Goal: Information Seeking & Learning: Learn about a topic

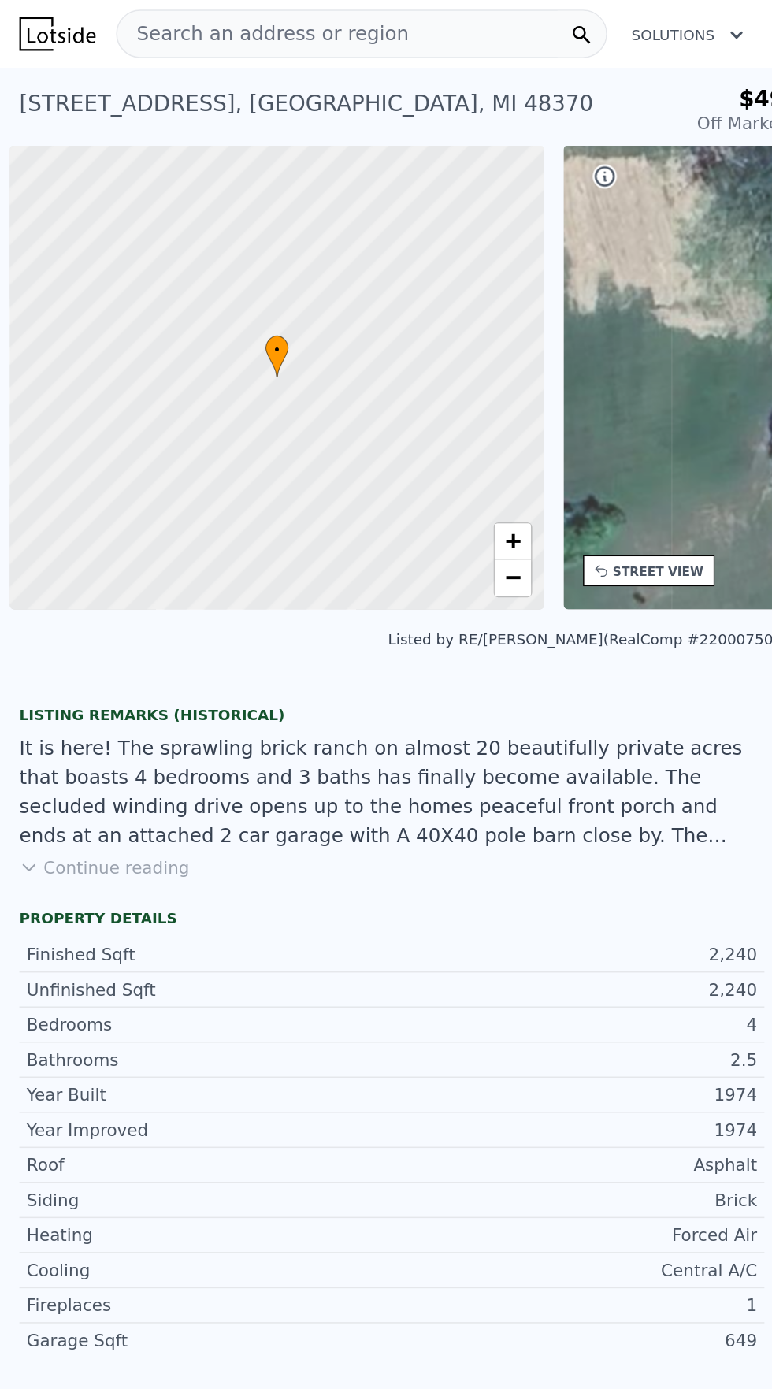
scroll to position [0, 6]
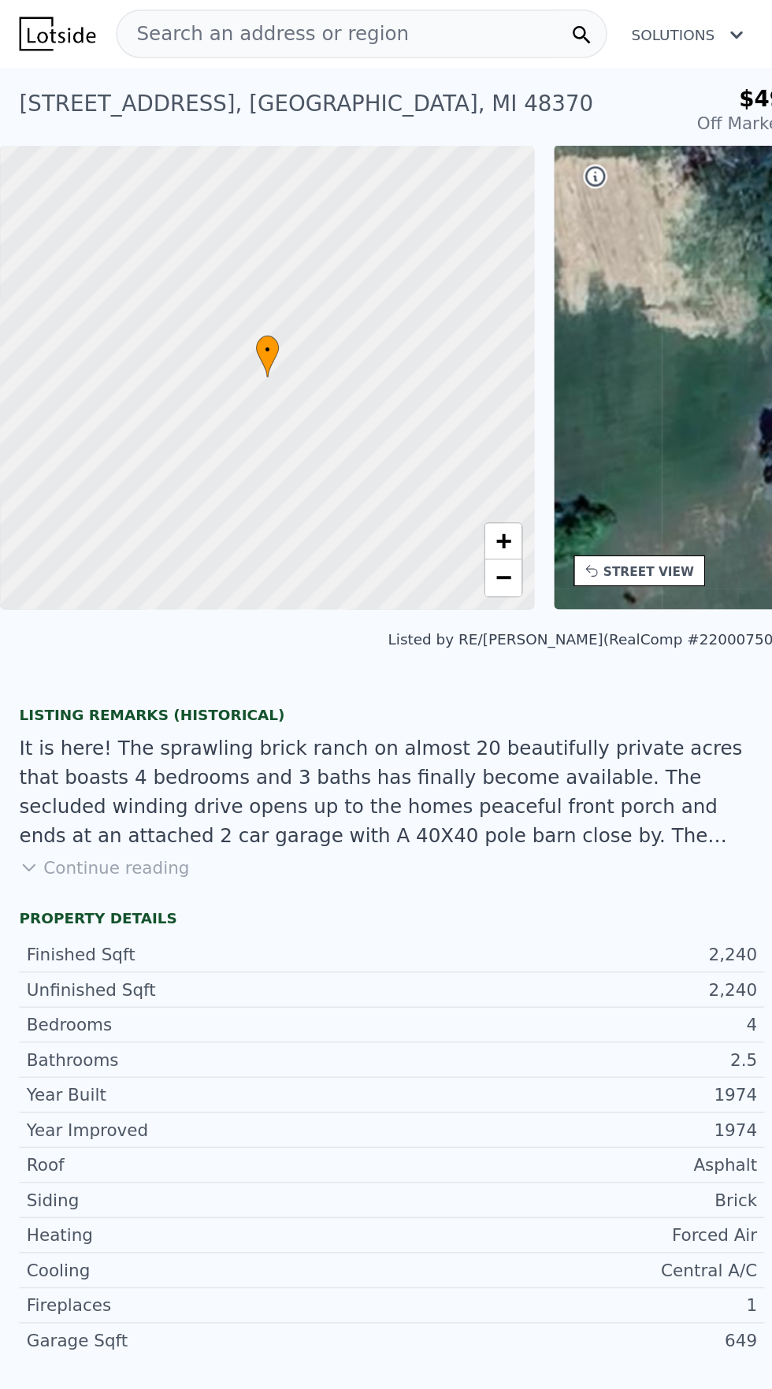
click at [198, 20] on span "Search an address or region" at bounding box center [171, 22] width 190 height 19
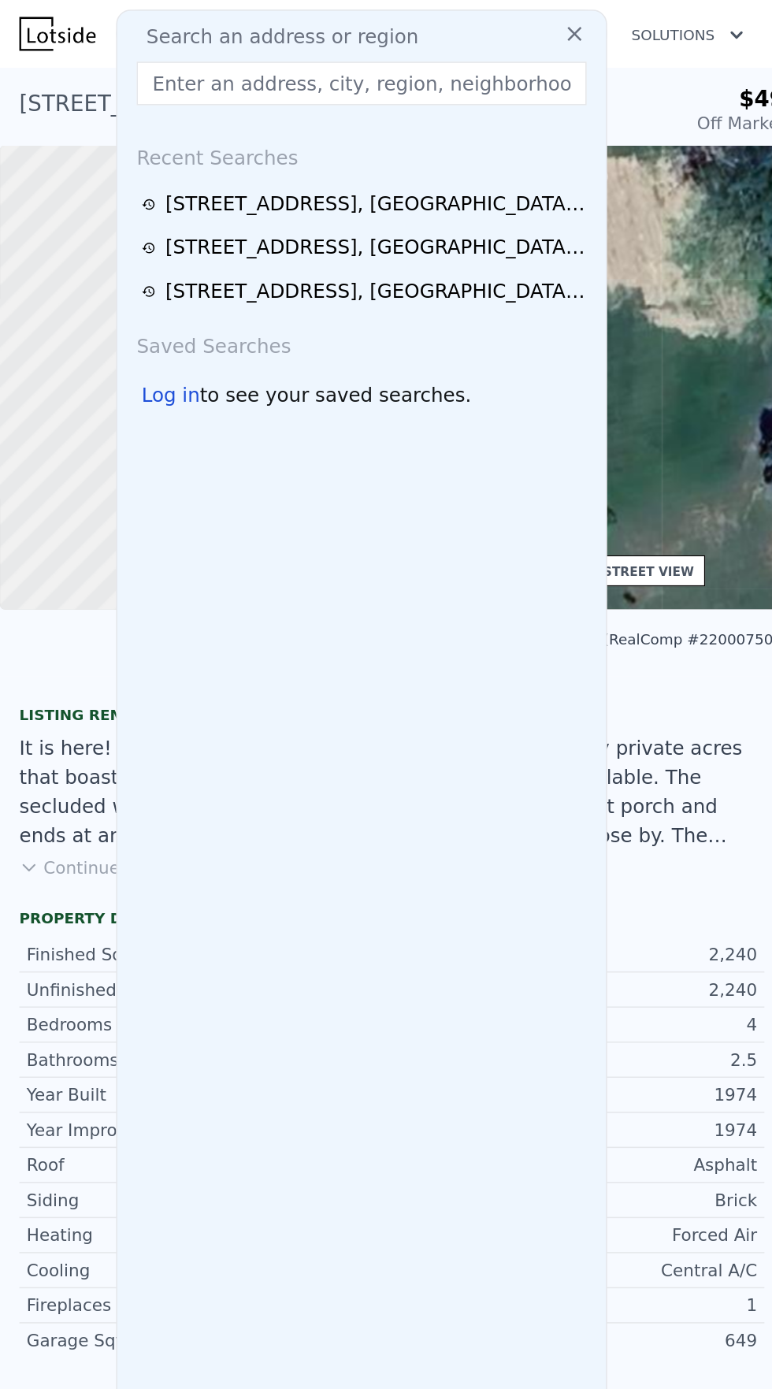
type input "1333 Dorn Ct, Leonard, MI 48367"
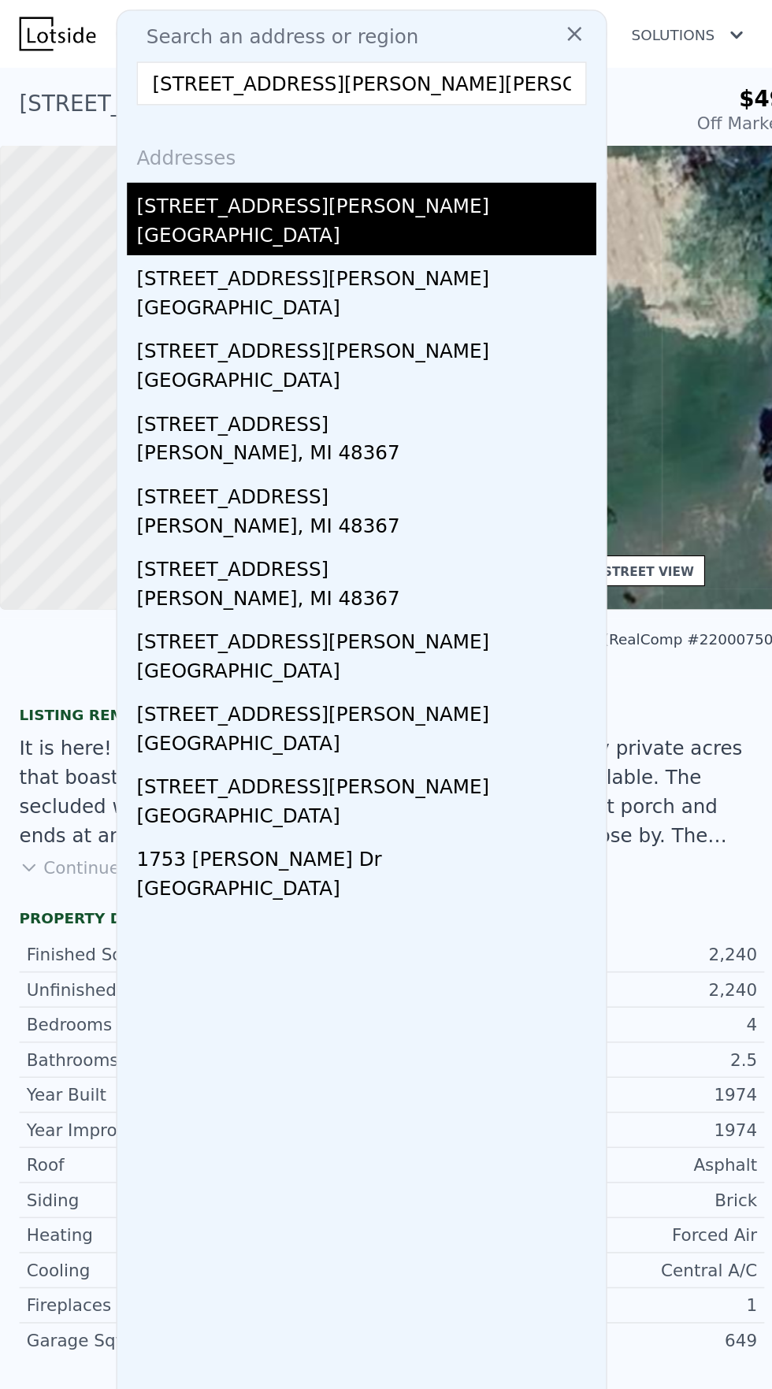
click at [165, 150] on div "Oakland County, MI 48367" at bounding box center [238, 155] width 299 height 22
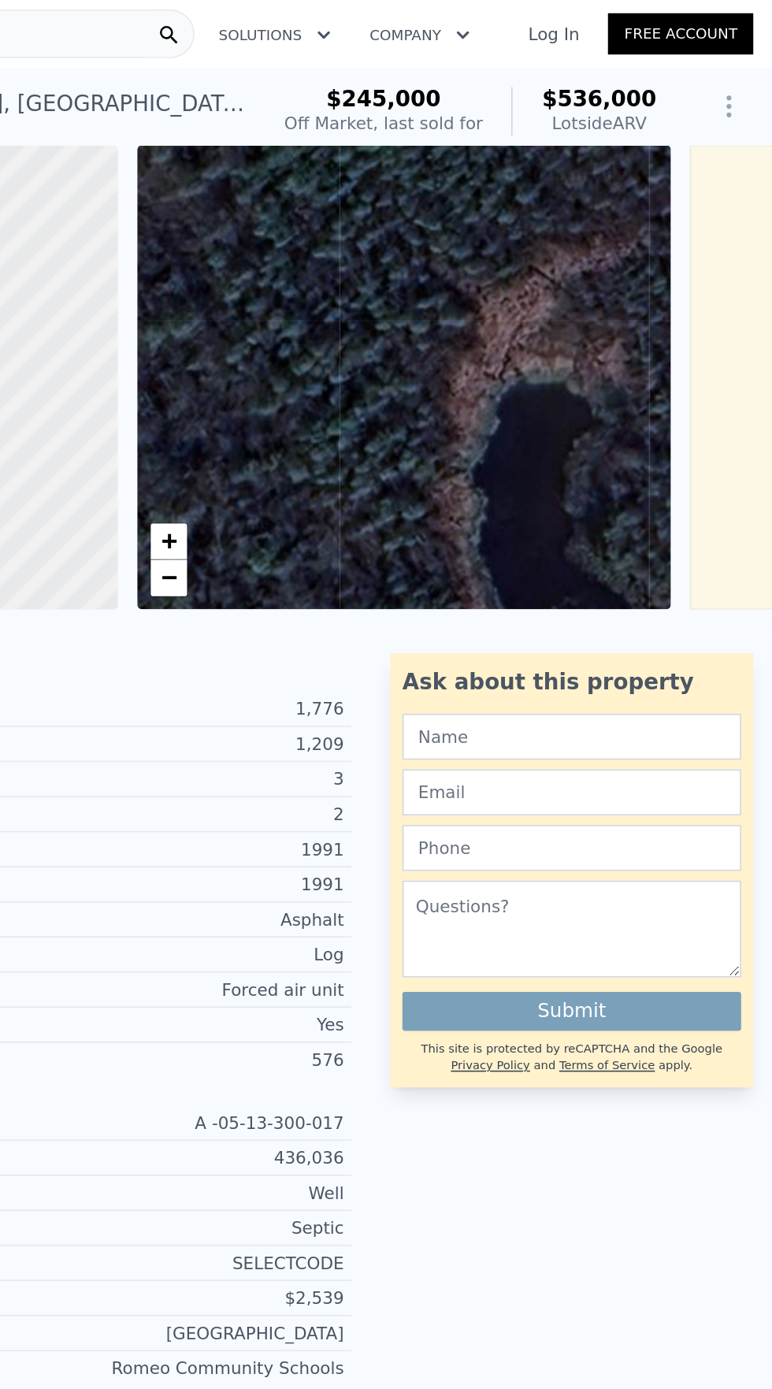
scroll to position [0, 6]
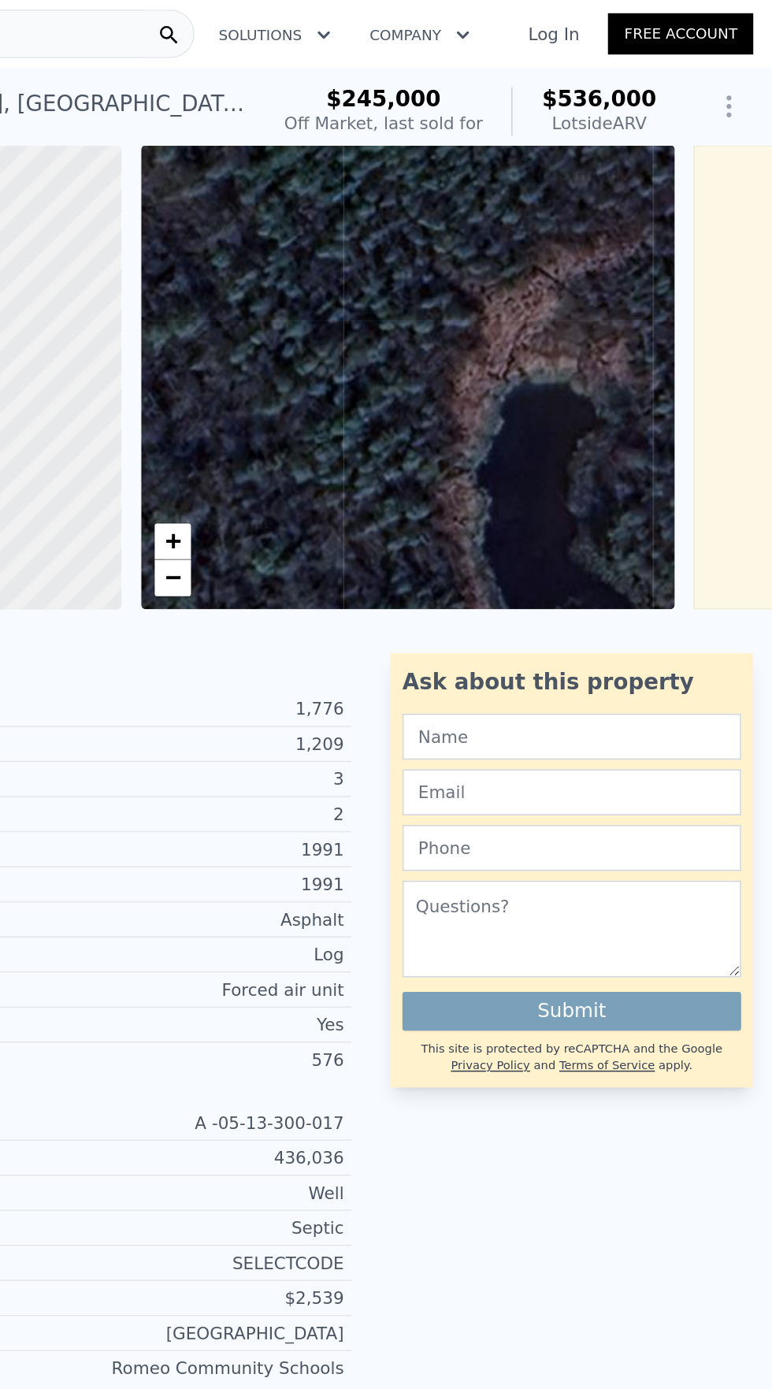
type input "3"
type input "1.5"
type input "3"
type input "1679"
type input "2540"
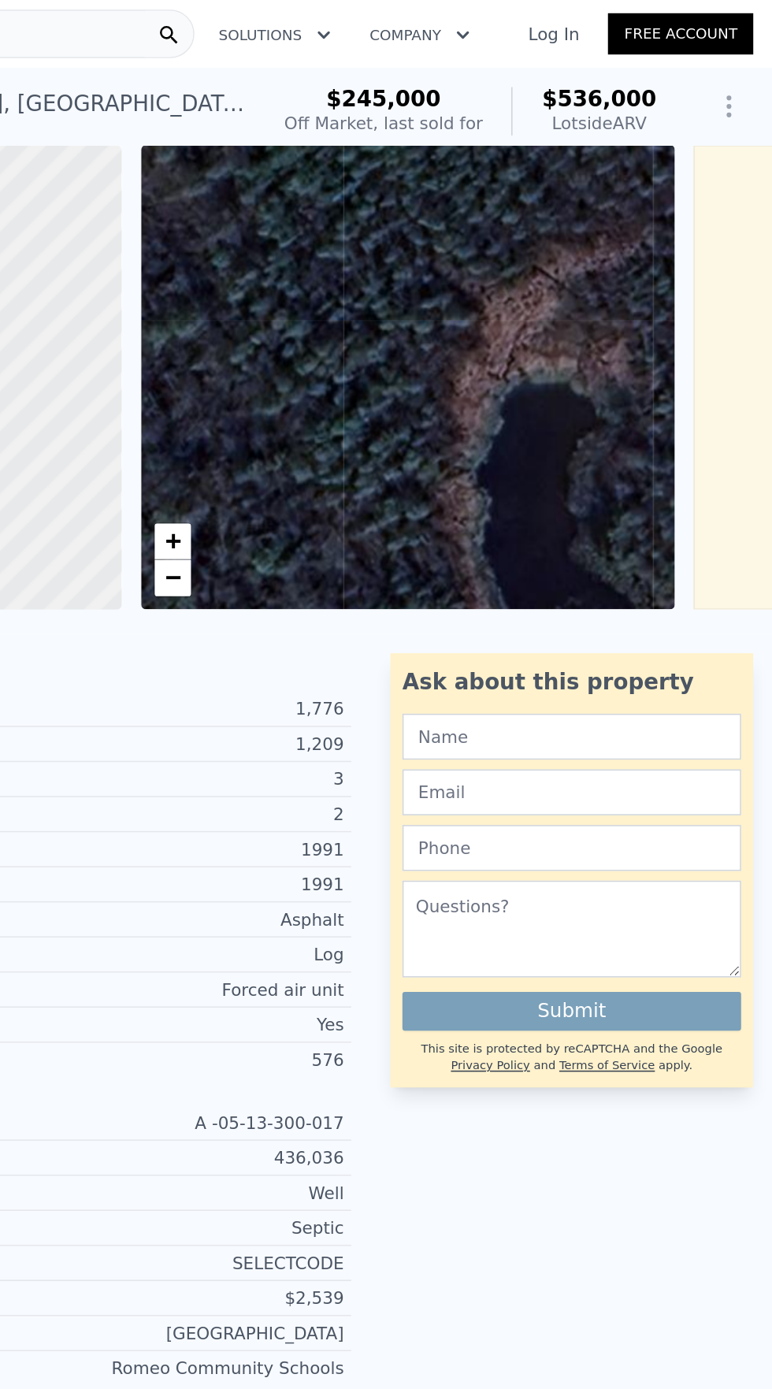
type input "89297.99999999999"
type input "761428.8"
type input "$ 514,000"
type input "6"
type input "-$ 48,995"
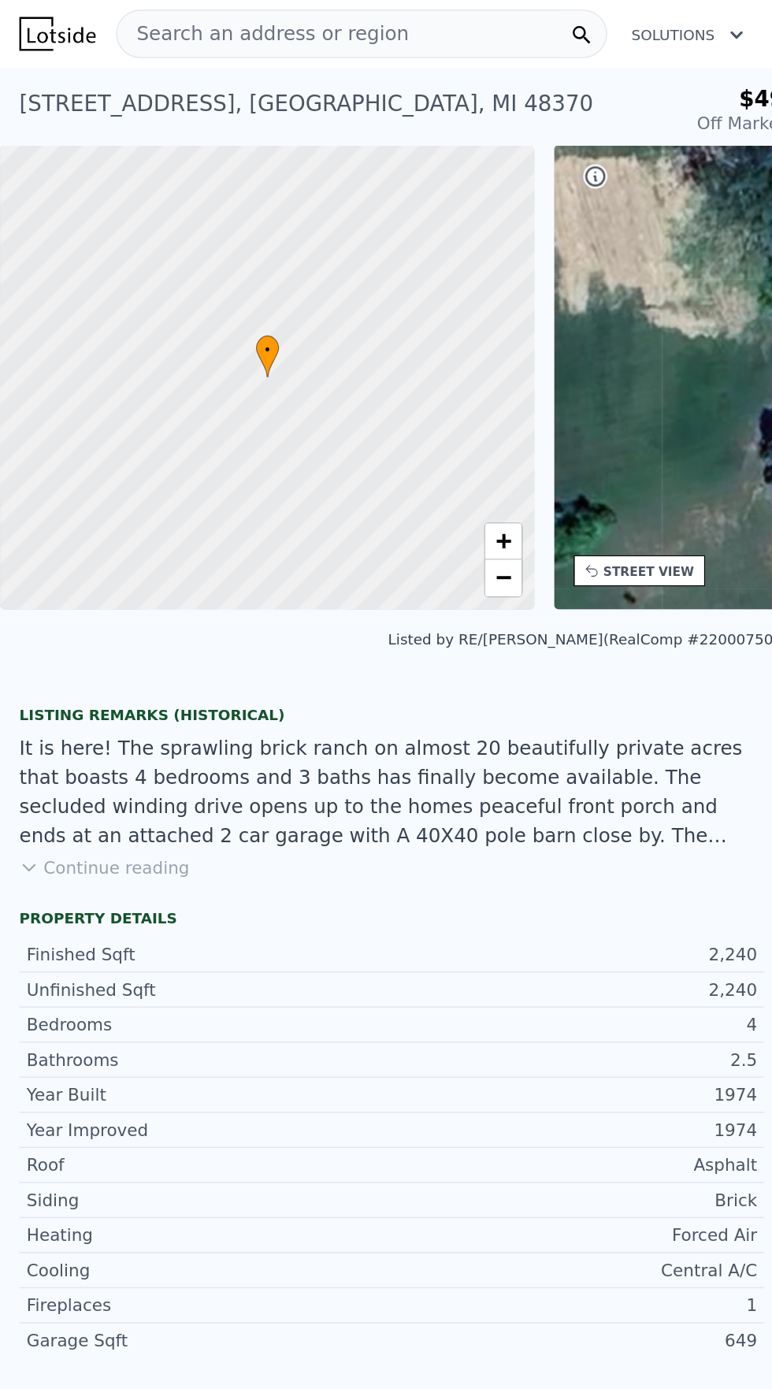
click at [257, 8] on div "Search an address or region" at bounding box center [236, 22] width 320 height 32
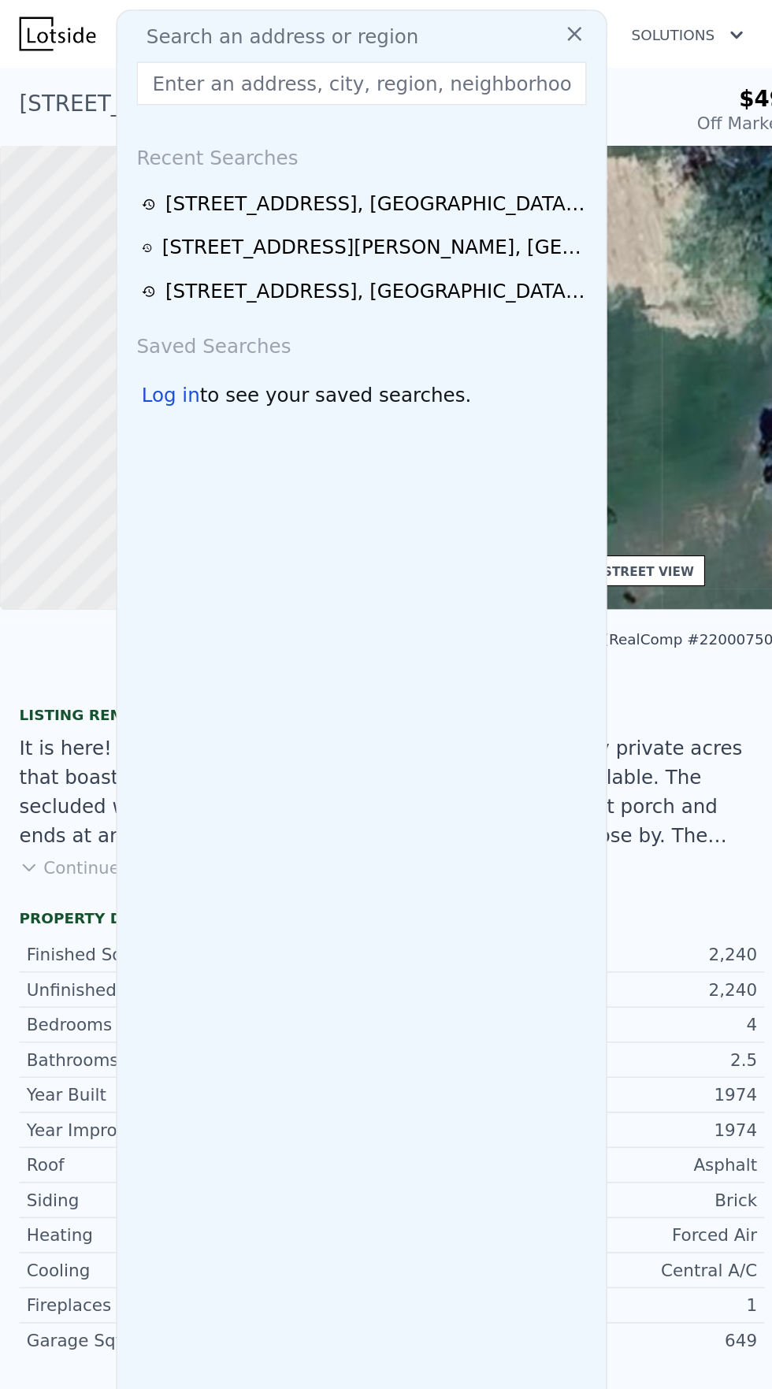
type input "6198 Ewalt Rd, Imlay City, MI 48444"
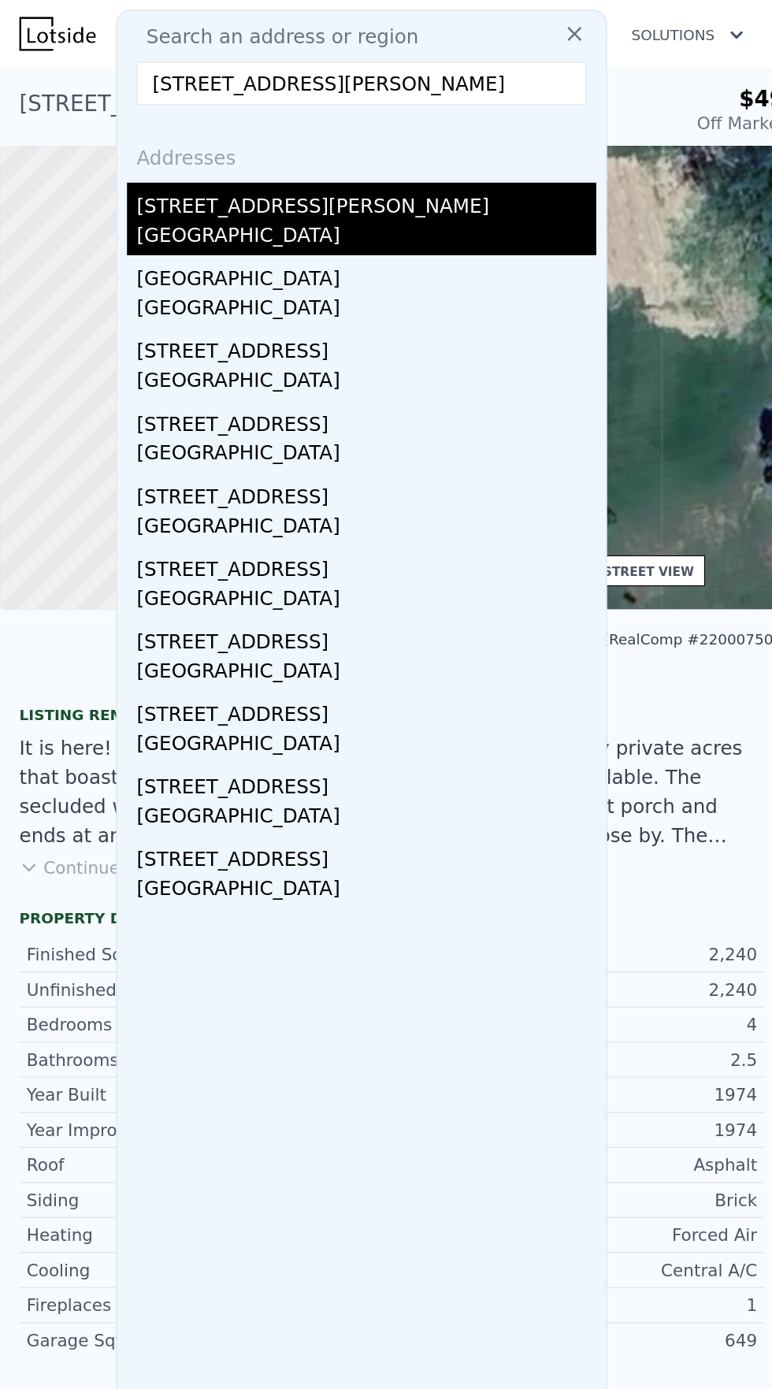
click at [170, 134] on div "[STREET_ADDRESS][PERSON_NAME]" at bounding box center [238, 131] width 299 height 25
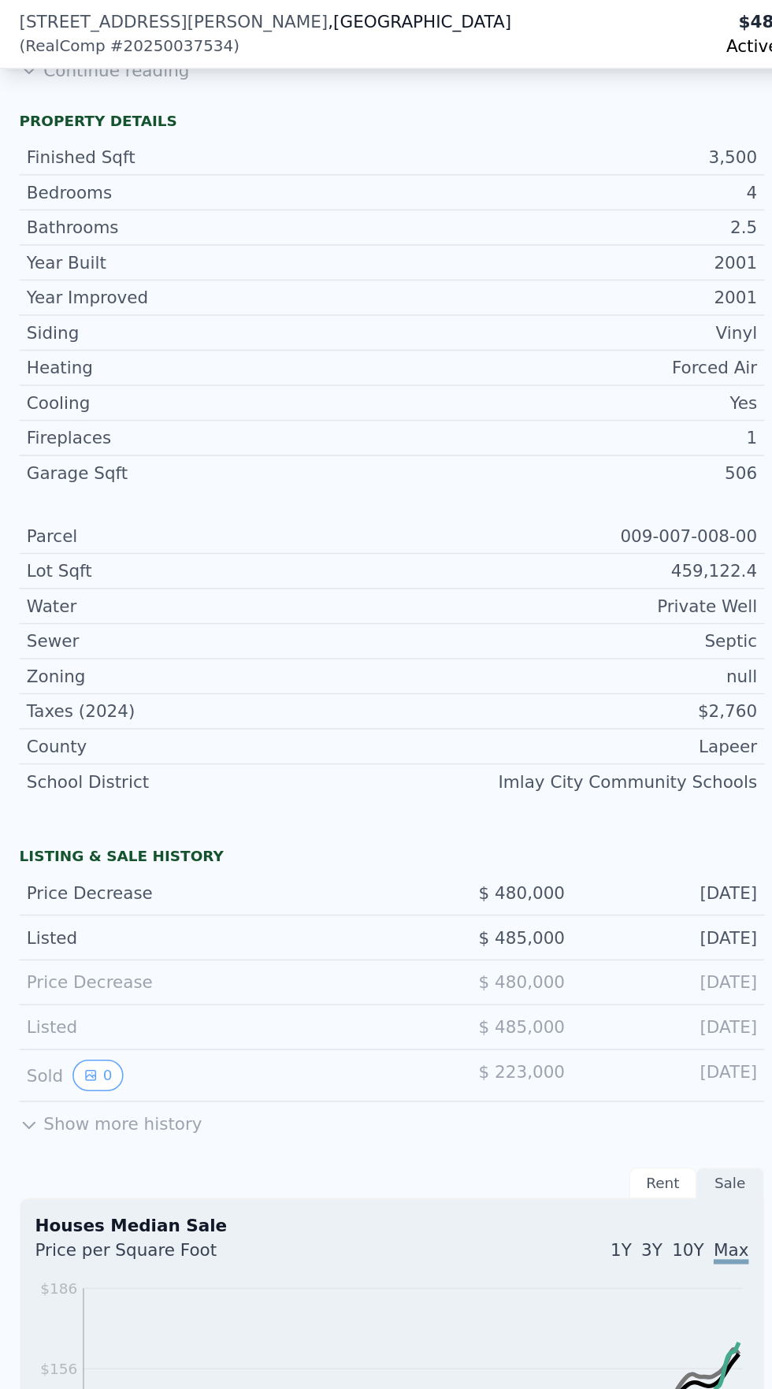
scroll to position [515, 0]
click at [95, 737] on button "Show more history" at bounding box center [72, 728] width 119 height 22
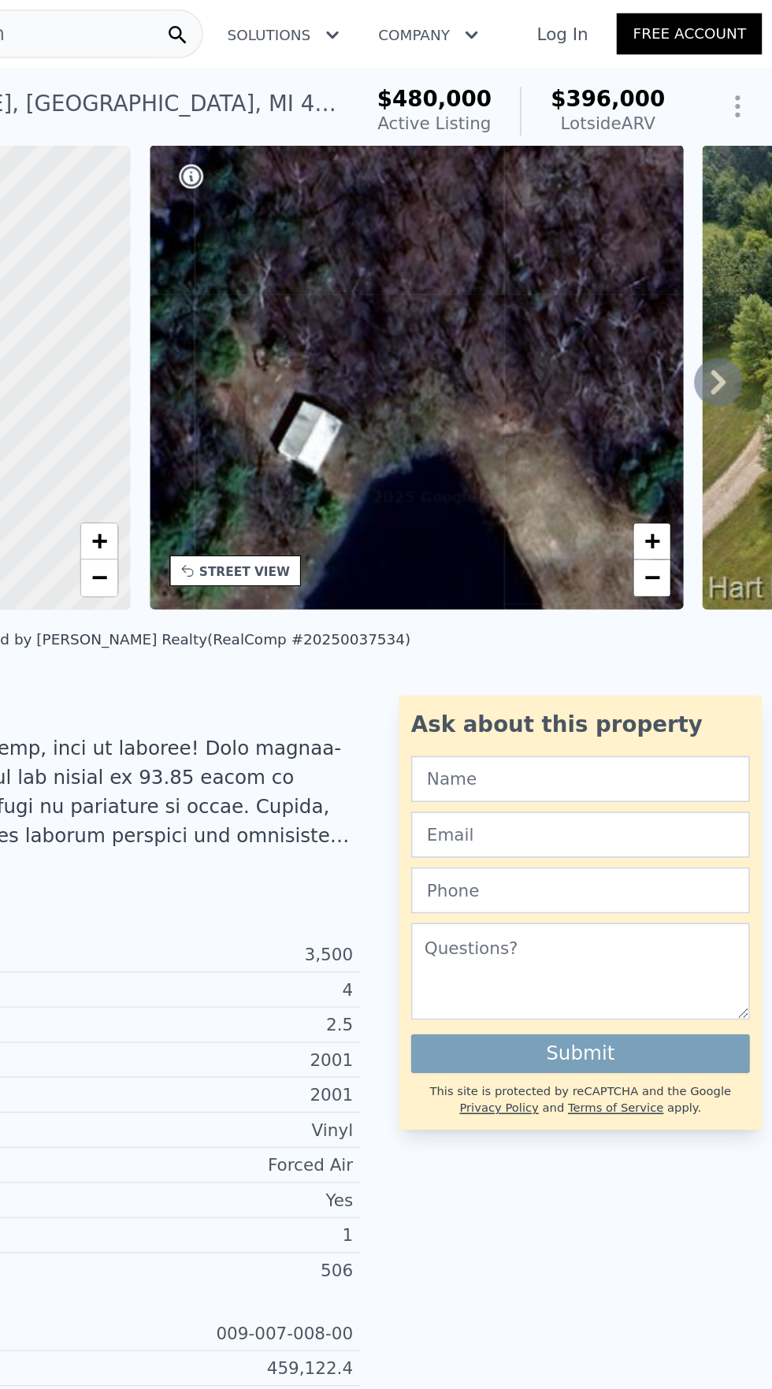
scroll to position [0, 0]
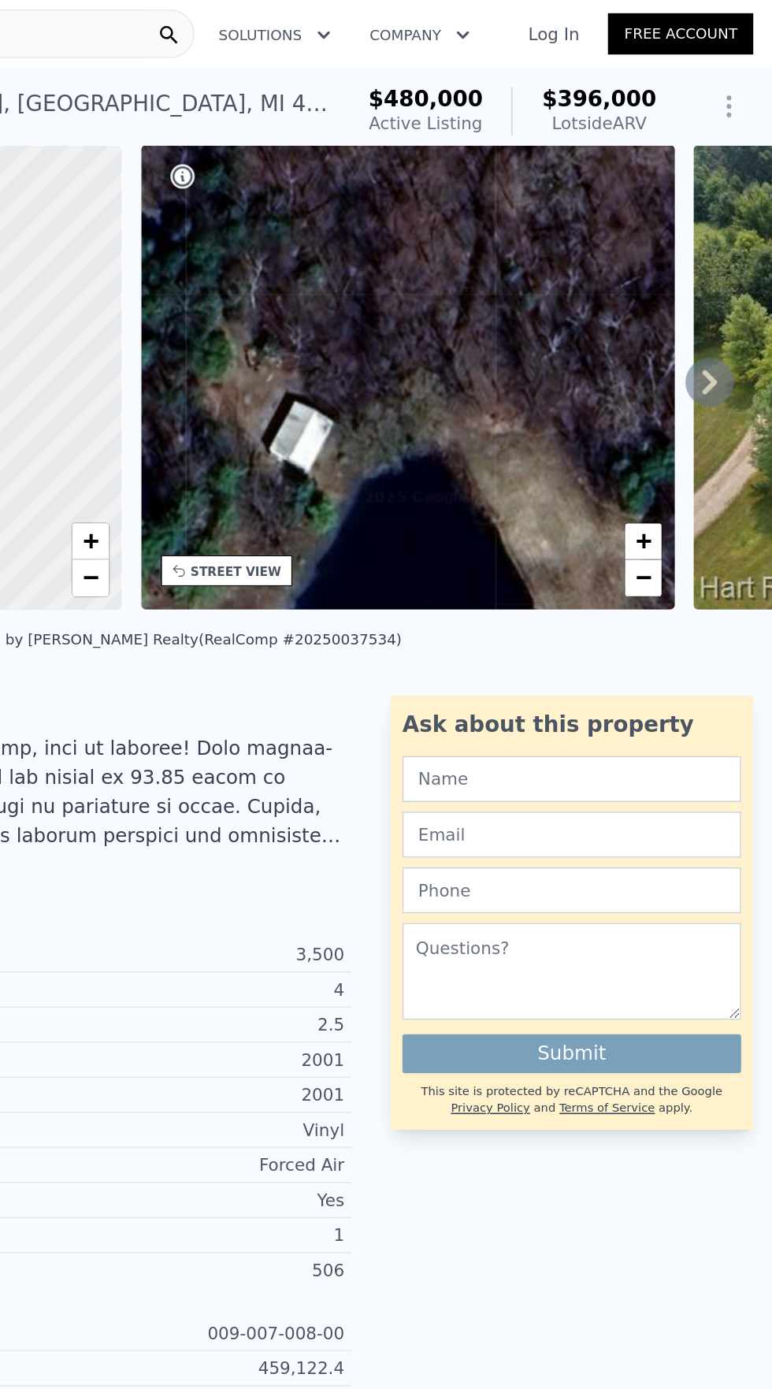
click at [730, 245] on icon at bounding box center [730, 249] width 9 height 16
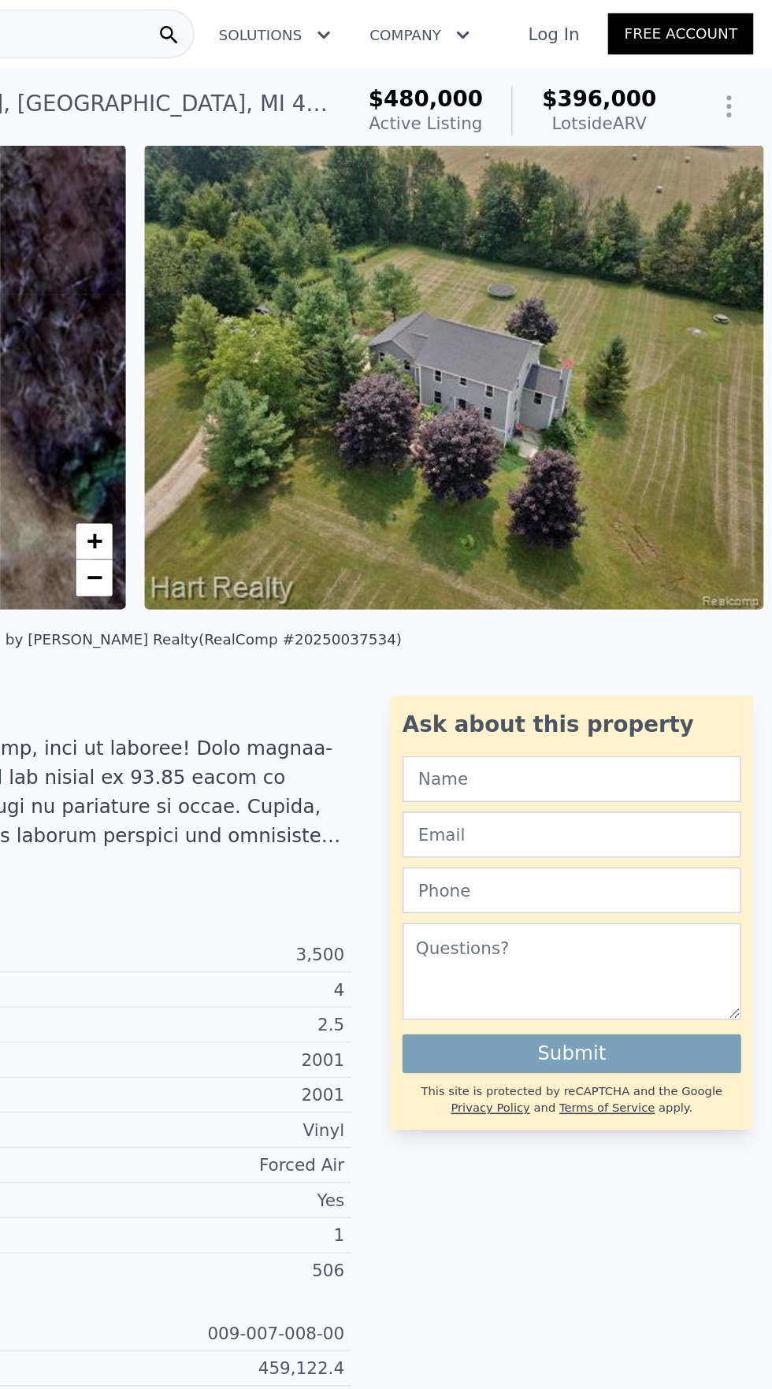
scroll to position [0, 366]
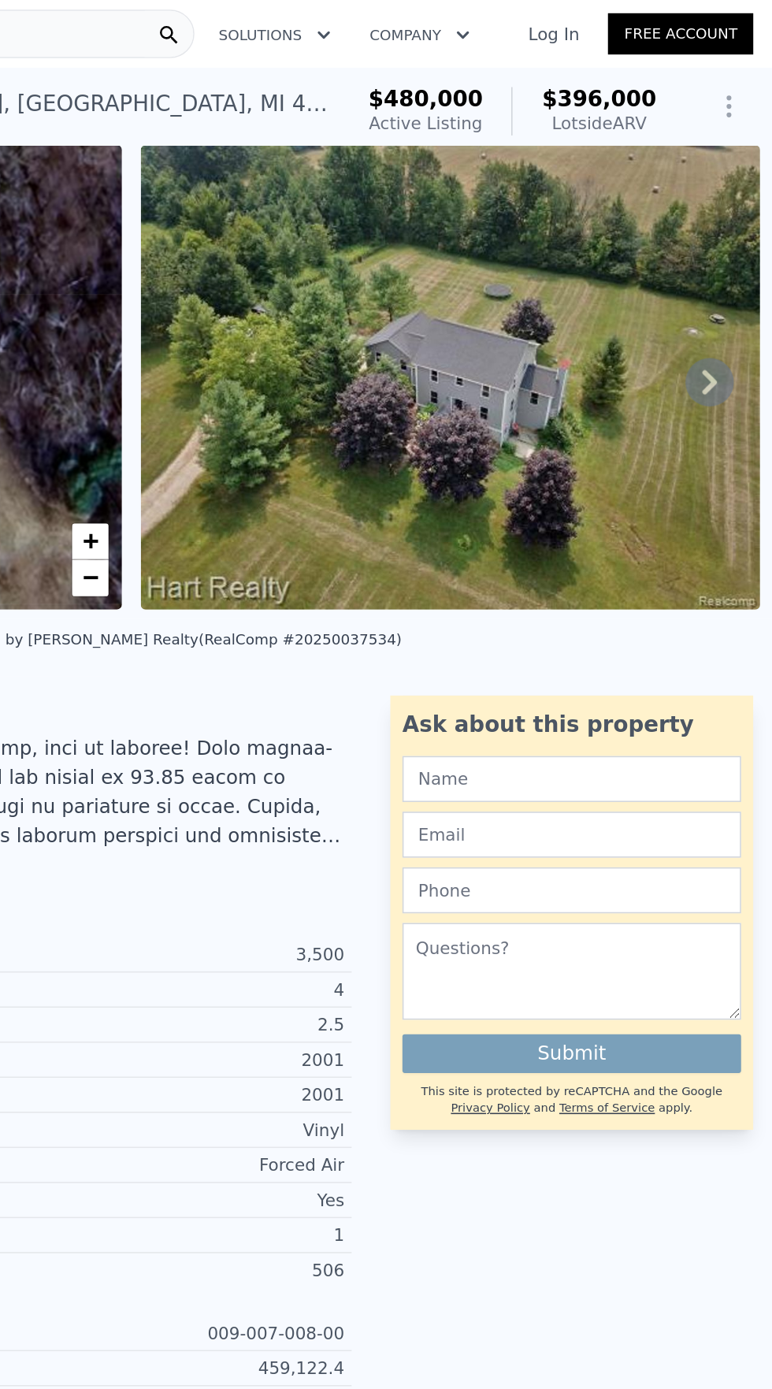
click at [626, 325] on img at bounding box center [562, 246] width 403 height 303
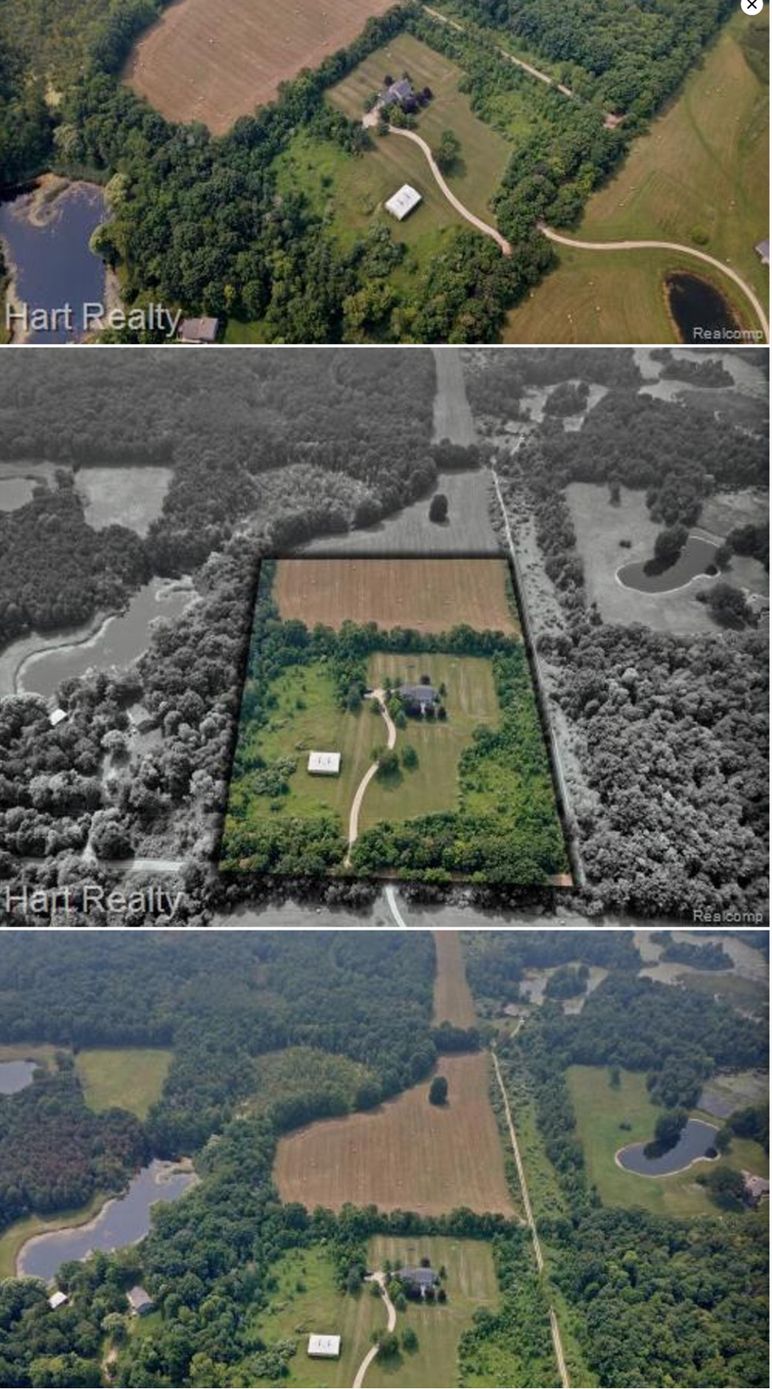
scroll to position [0, 0]
type input "3"
type input "1.5"
type input "3"
type input "1679"
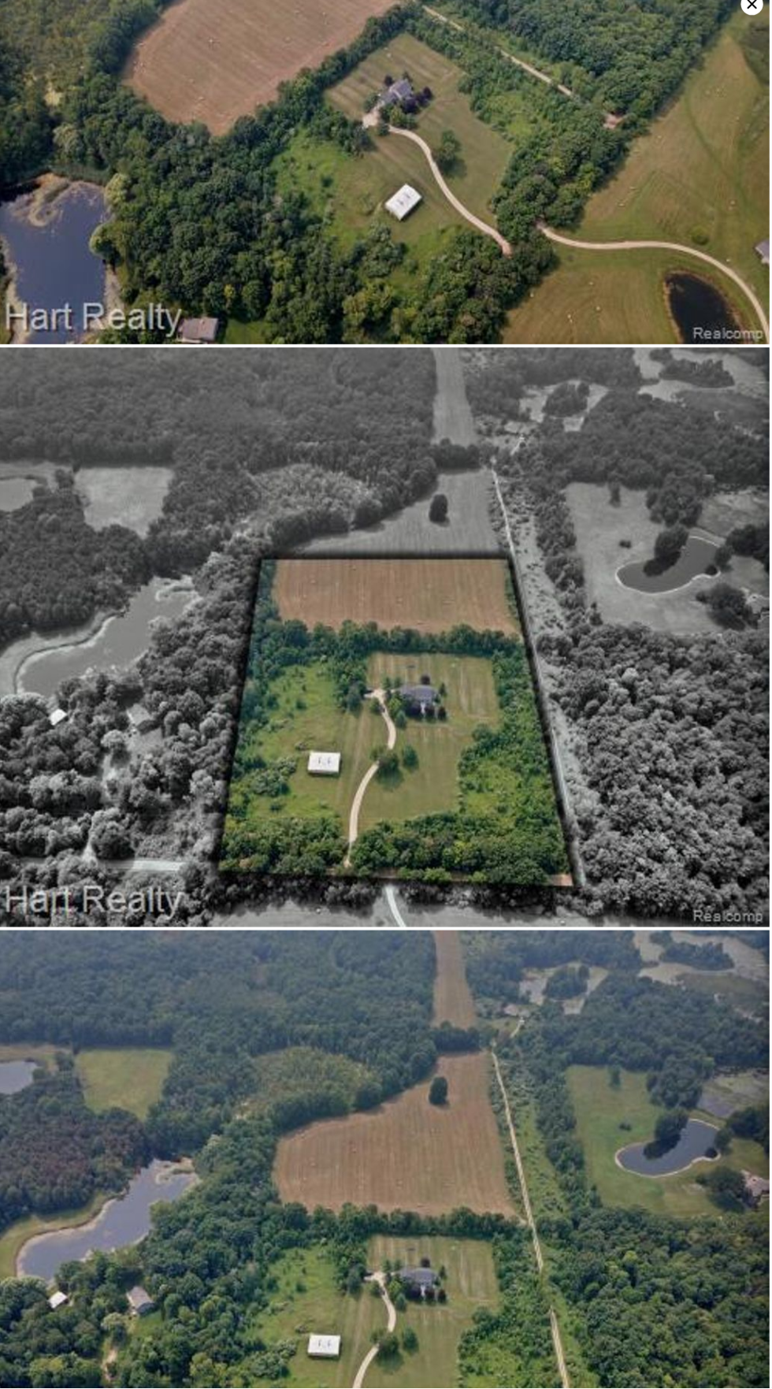
type input "2540"
type input "89297.99999999999"
type input "761428.8"
type input "$ 514,000"
type input "6"
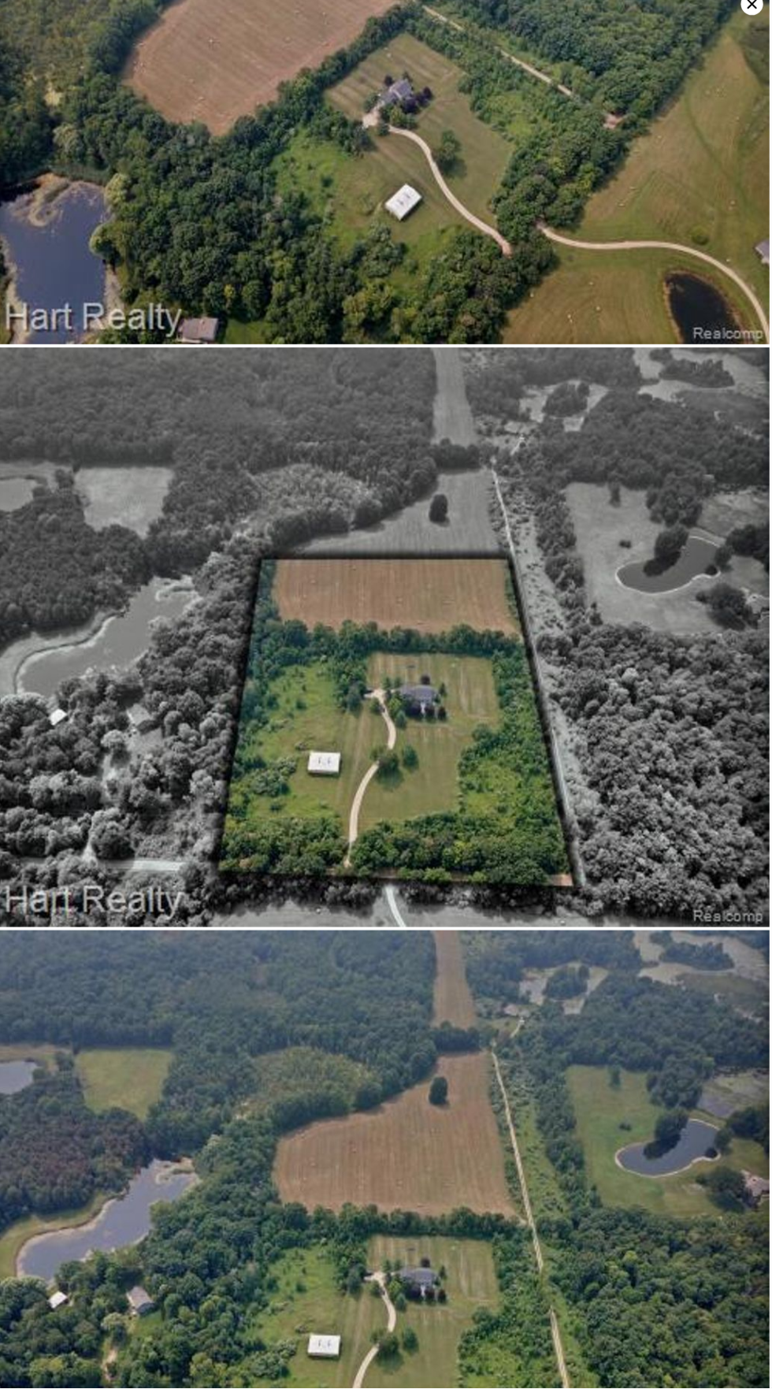
type input "-$ 48,995"
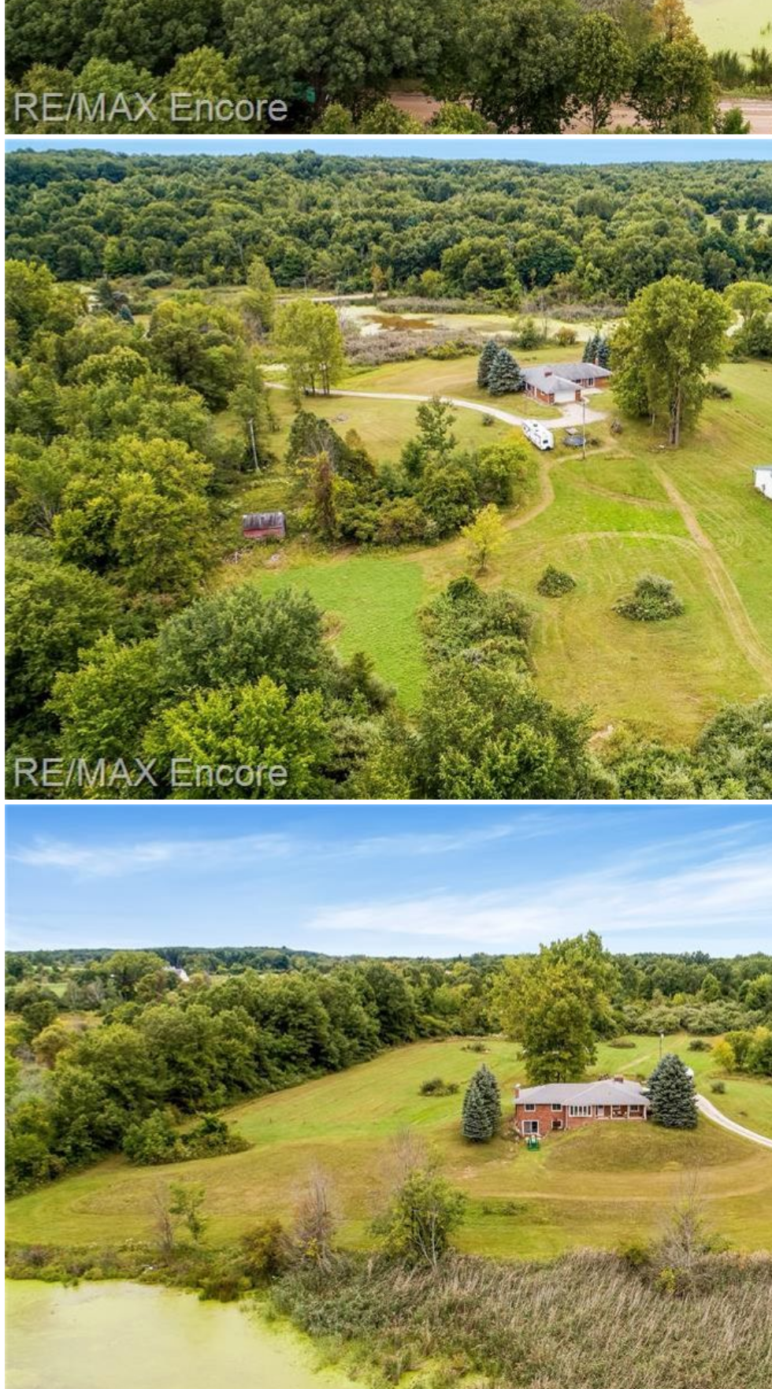
scroll to position [17415, 0]
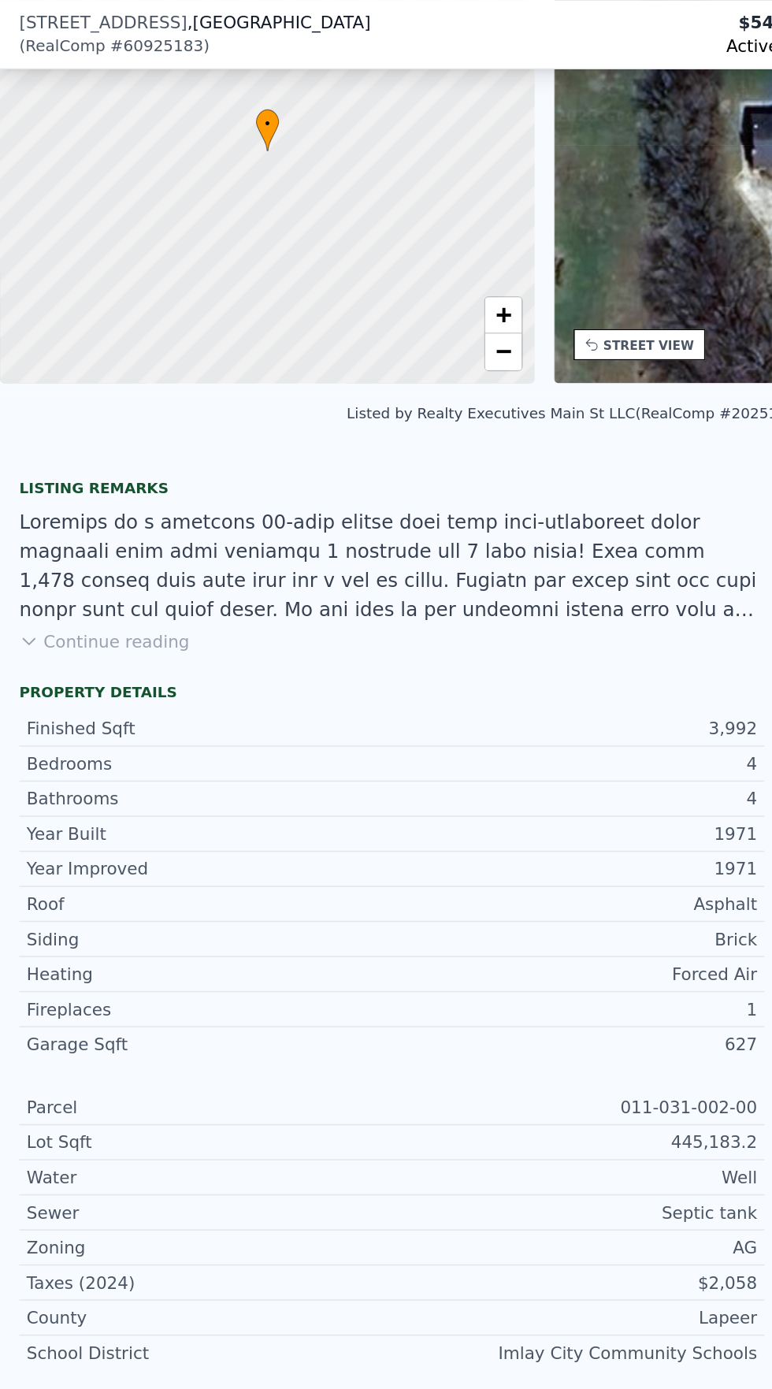
scroll to position [6, 0]
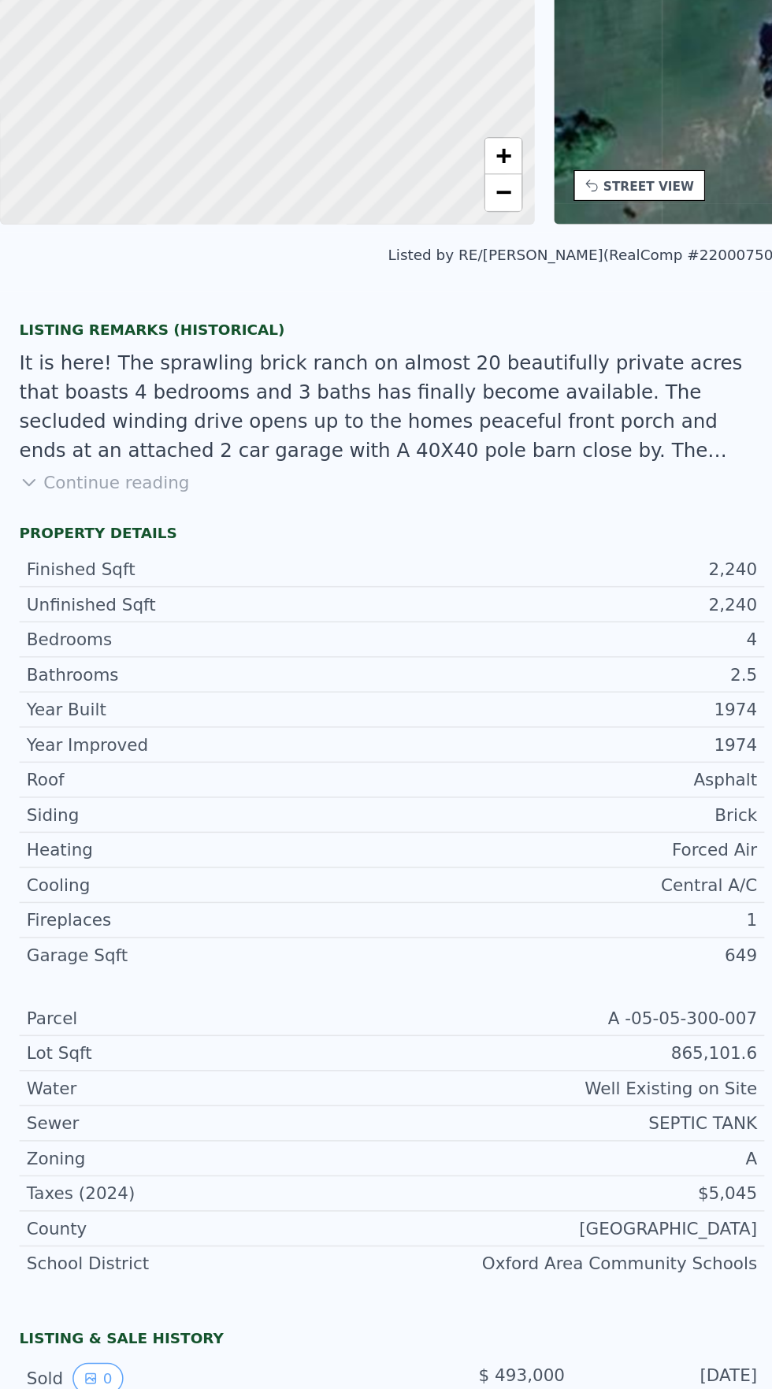
scroll to position [6, 0]
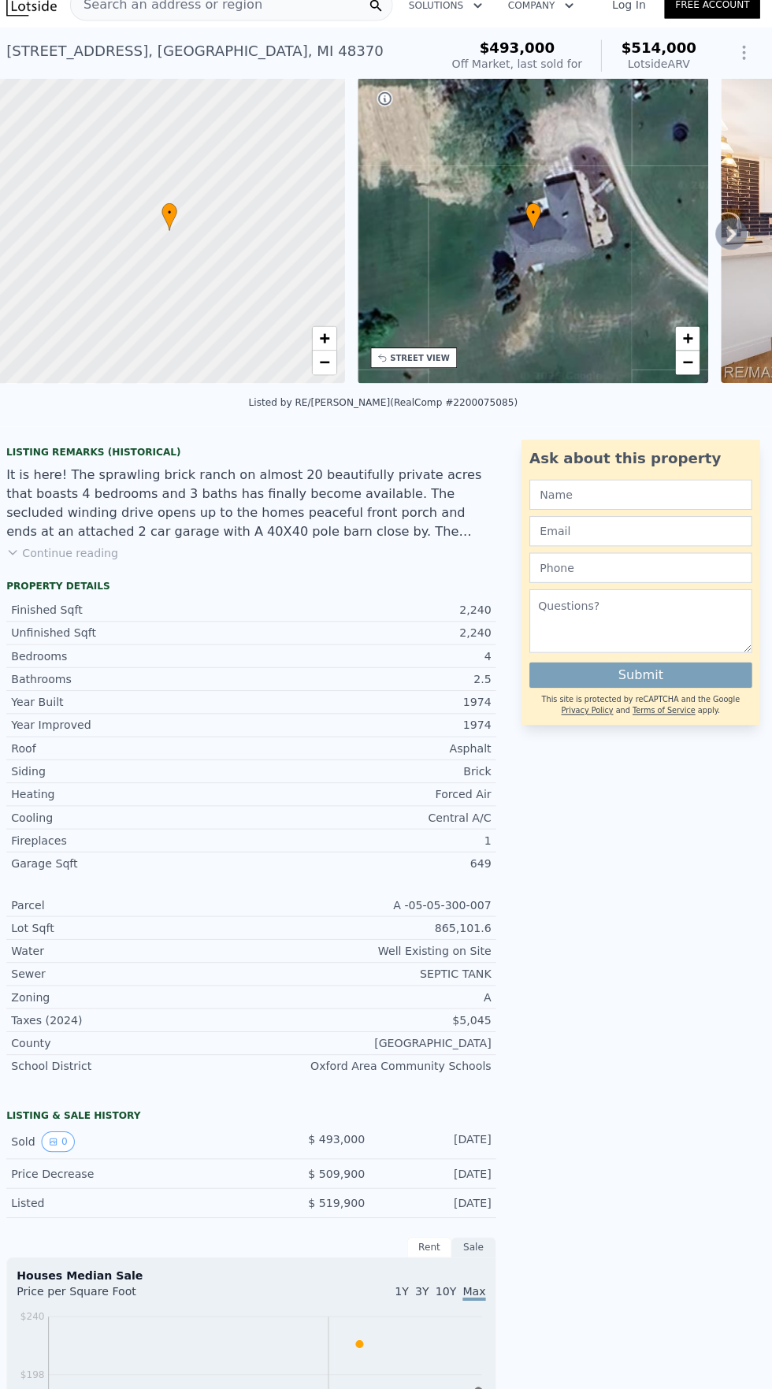
type input "5"
type input "2"
type input "3.5"
type input "2856"
type input "3360"
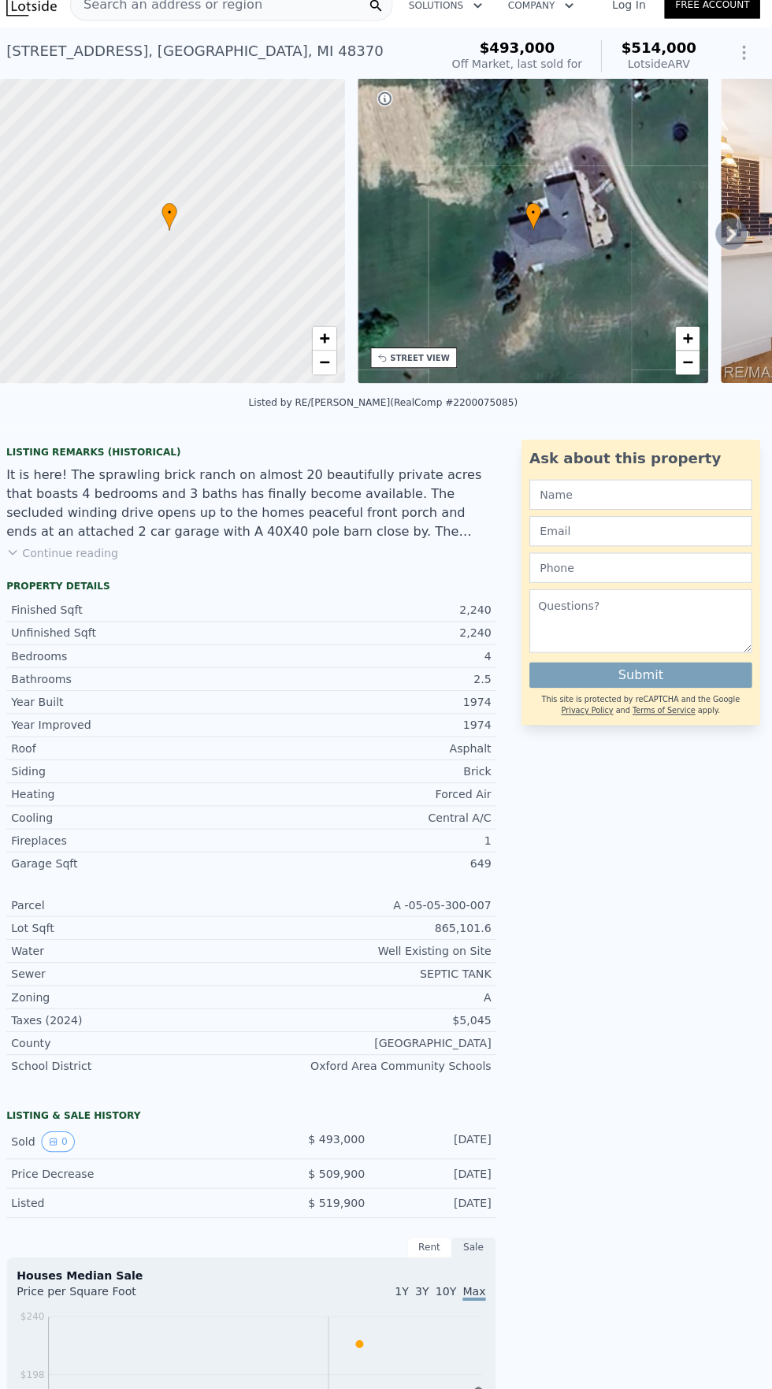
type input "414255.6"
type input "435600"
type input "$ 396,000"
type input "5"
type input "-$ 140,402"
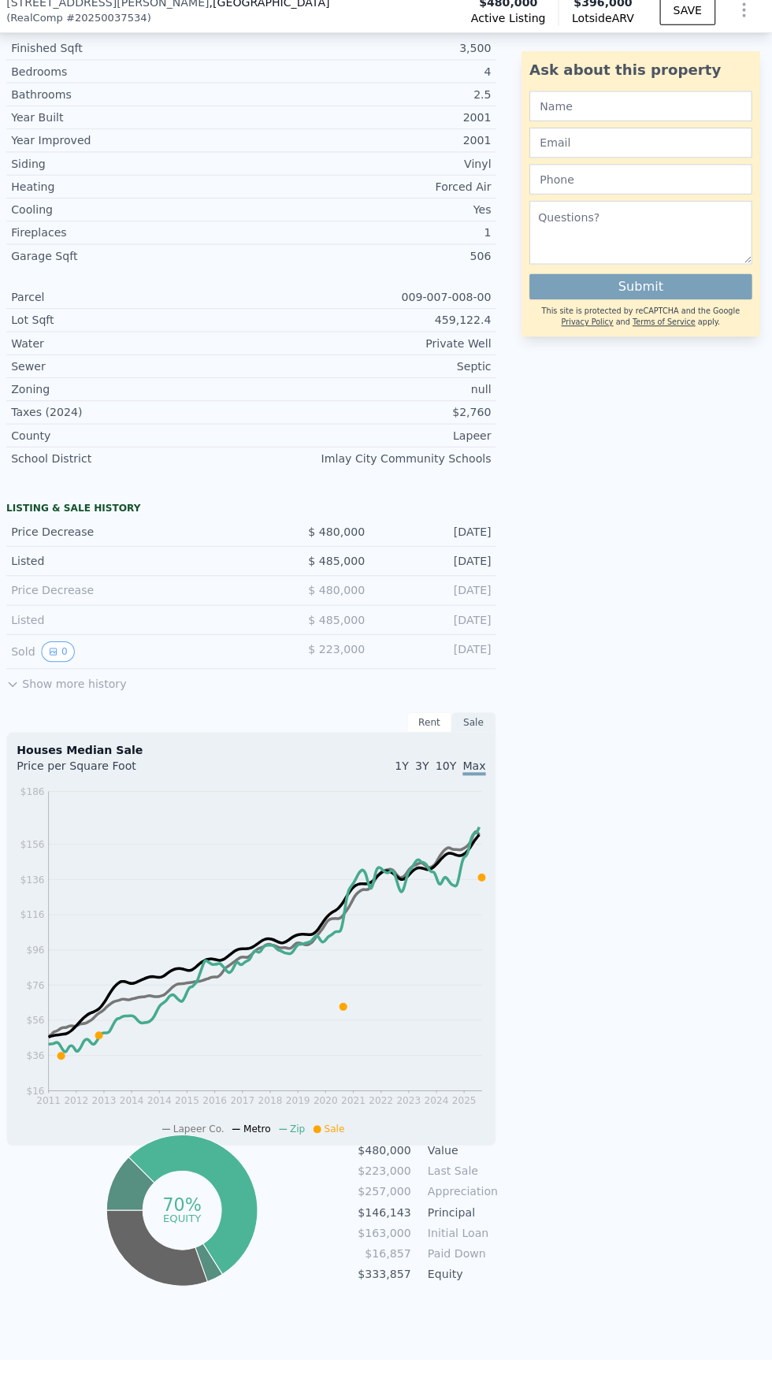
scroll to position [558, 0]
click at [42, 686] on button "Show more history" at bounding box center [72, 685] width 119 height 22
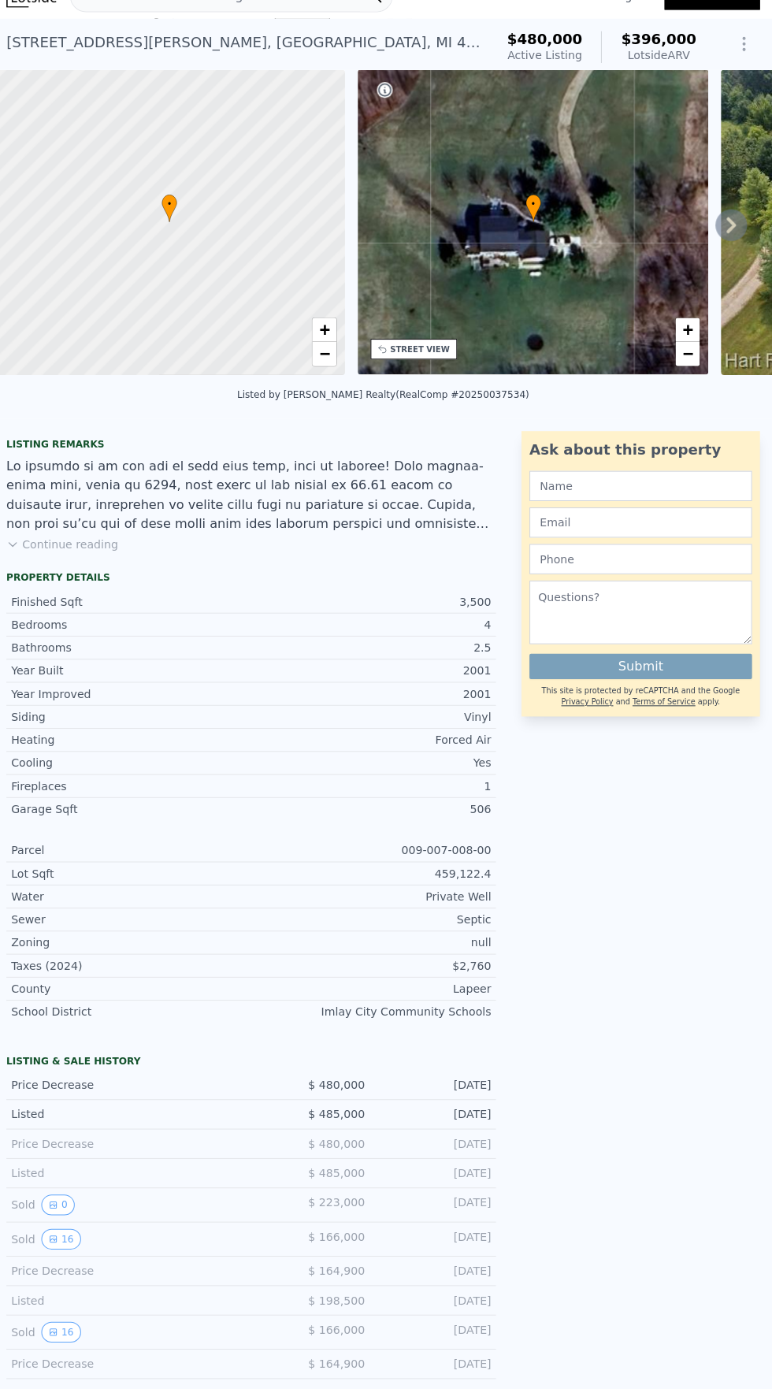
scroll to position [6, 0]
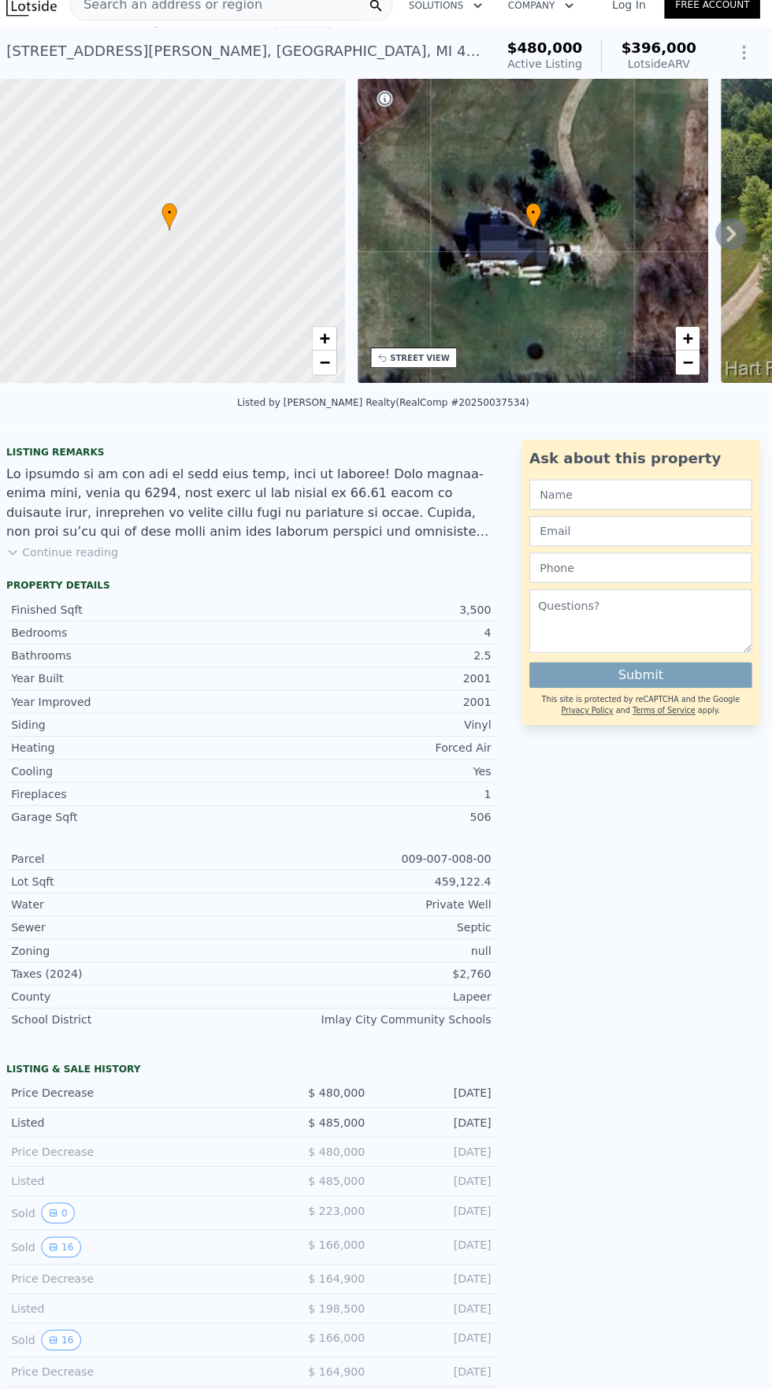
type input "3"
type input "1.5"
type input "3"
type input "1679"
type input "2540"
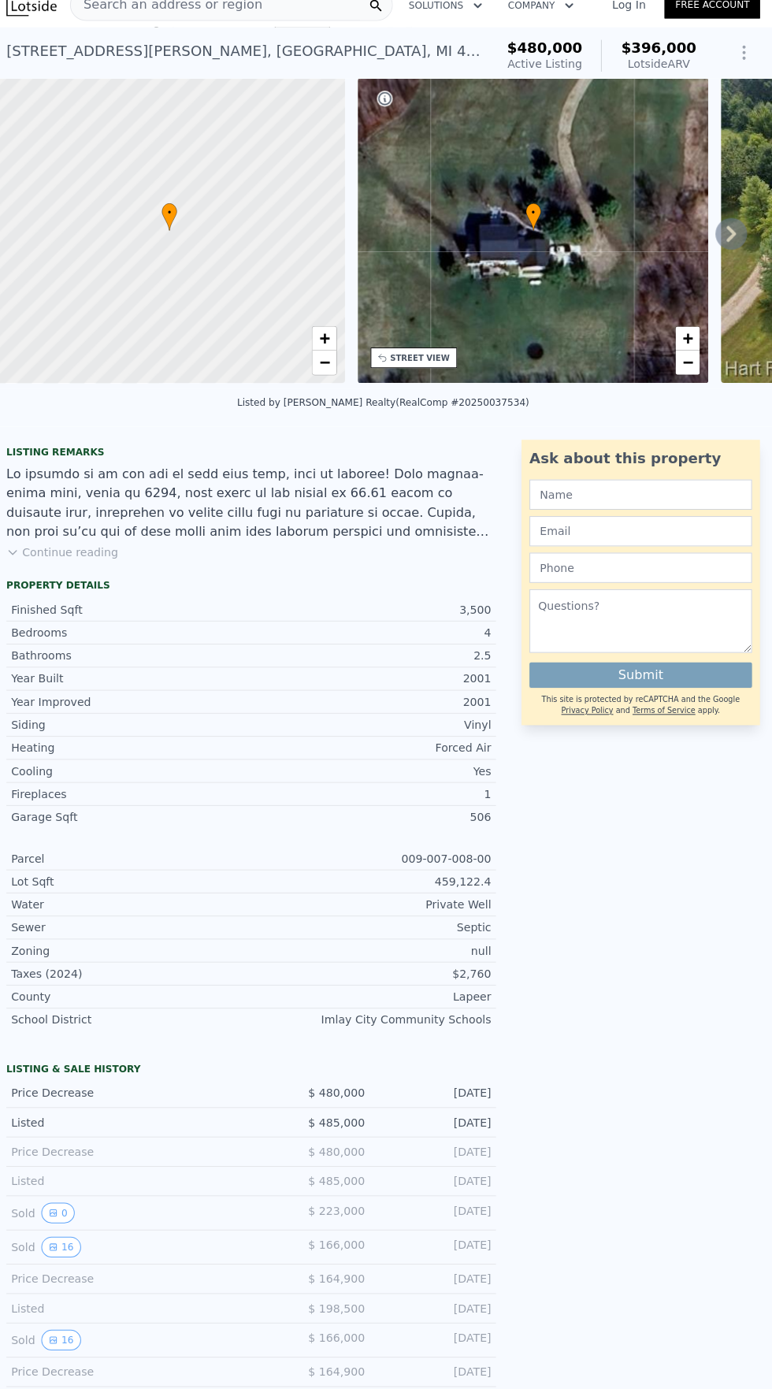
type input "89297.99999999999"
type input "761428.8"
type input "$ 514,000"
type input "6"
type input "-$ 48,995"
